Goal: Navigation & Orientation: Find specific page/section

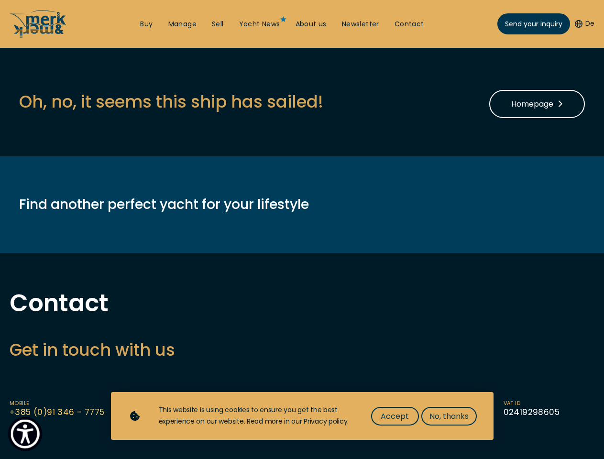
click at [25, 434] on img "Show Accessibility Preferences" at bounding box center [25, 434] width 29 height 29
click at [584, 24] on button "De" at bounding box center [585, 24] width 20 height 10
click at [0, 0] on label "Oversize Widget" at bounding box center [0, 0] width 0 height 0
click at [0, 0] on input "Oversize Widget" at bounding box center [0, 0] width 0 height 0
checkbox input "false"
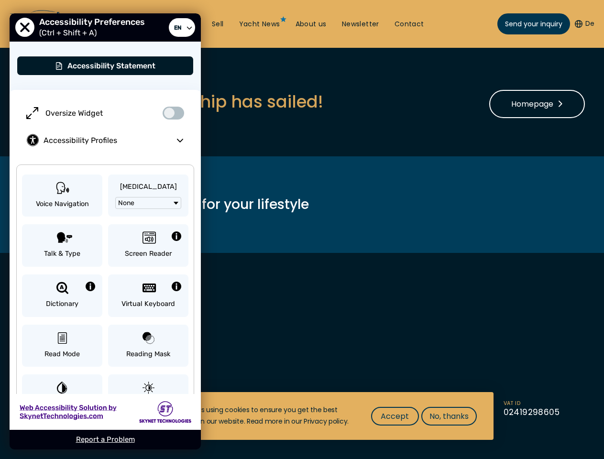
click at [302, 350] on h3 "Get in touch with us" at bounding box center [302, 349] width 585 height 23
click at [395, 416] on span "Accept" at bounding box center [395, 416] width 28 height 12
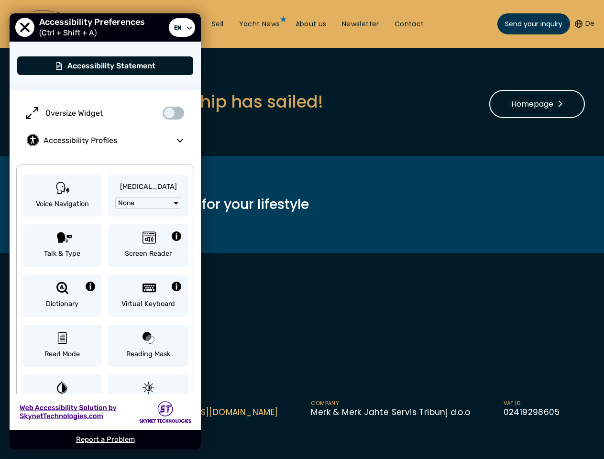
click at [449, 0] on div "Back to top Buy Manage Sell Yacht News About us Newsletter Contact Send your in…" at bounding box center [302, 0] width 604 height 0
